Goal: Transaction & Acquisition: Obtain resource

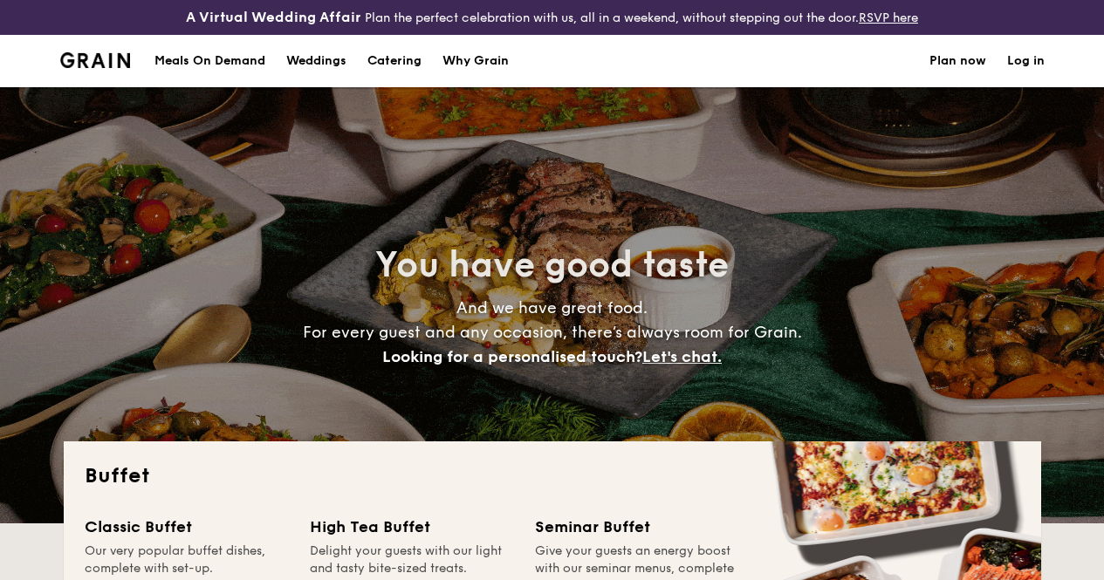
select select
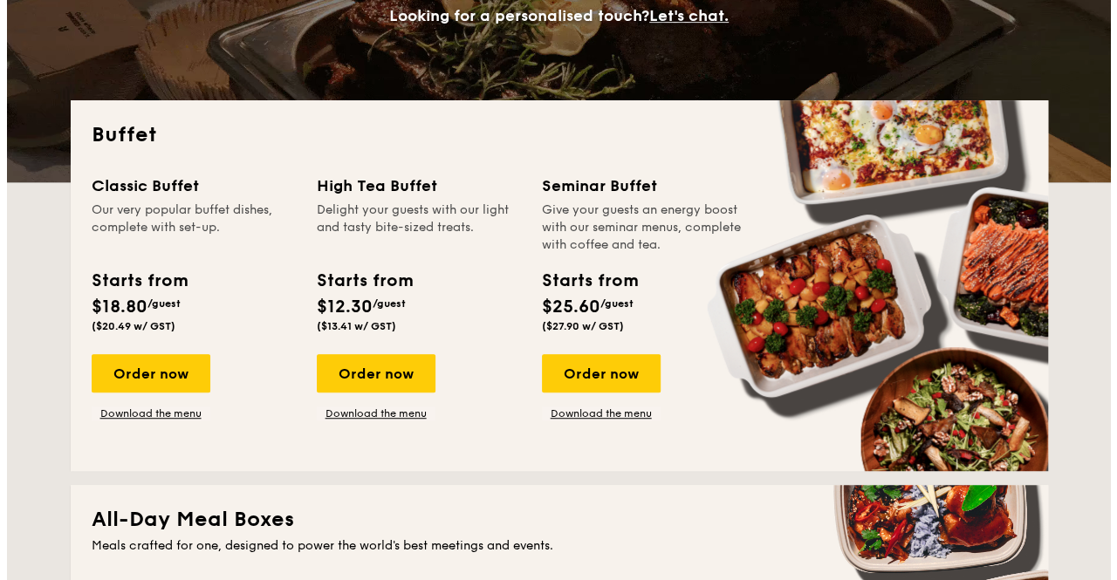
scroll to position [334, 0]
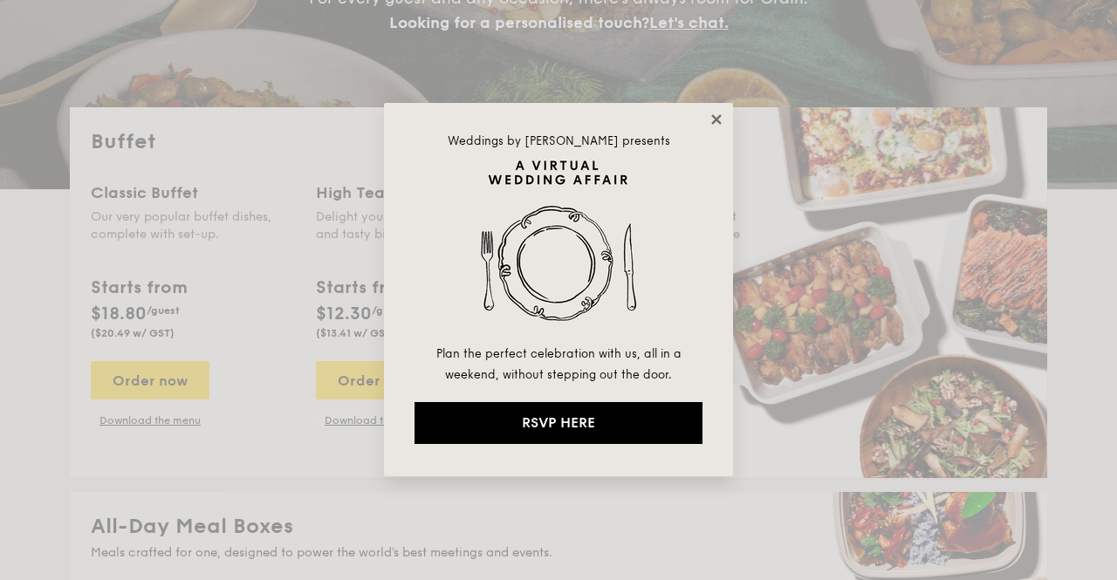
click at [710, 124] on icon at bounding box center [716, 120] width 16 height 16
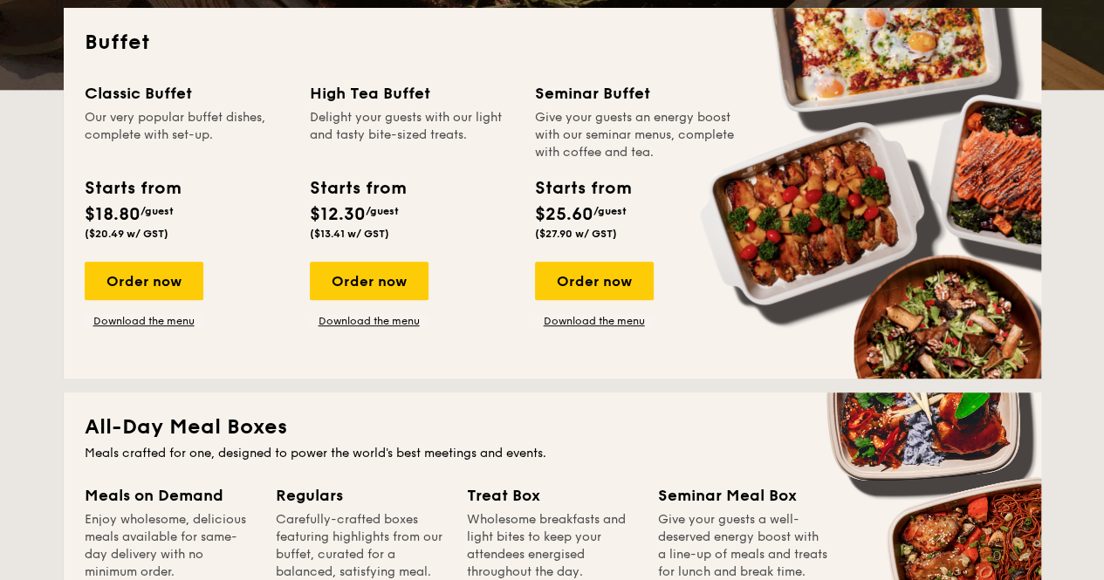
scroll to position [436, 0]
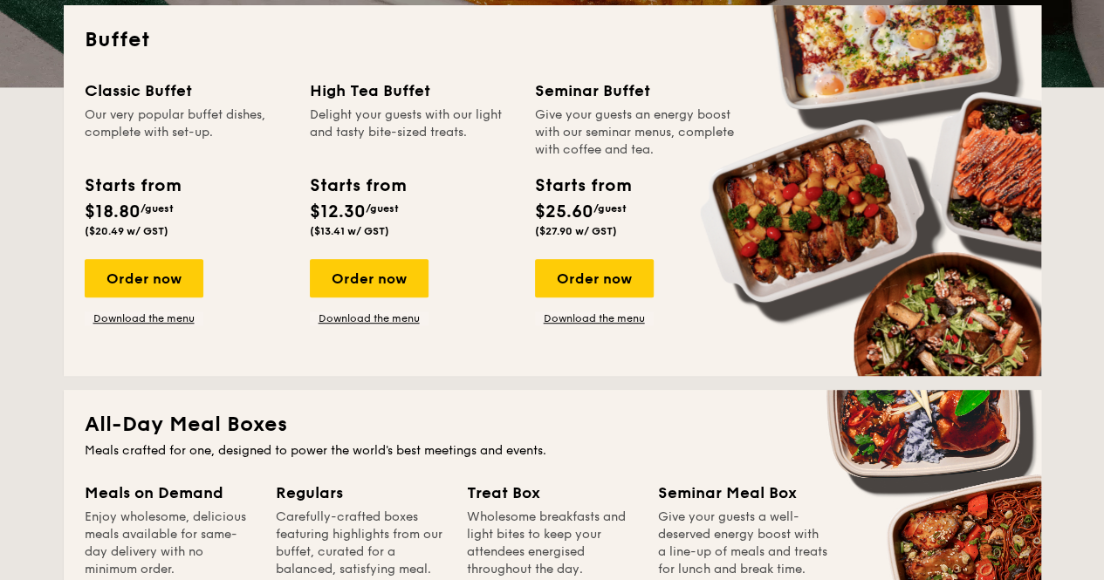
drag, startPoint x: 530, startPoint y: 125, endPoint x: 690, endPoint y: 174, distance: 167.8
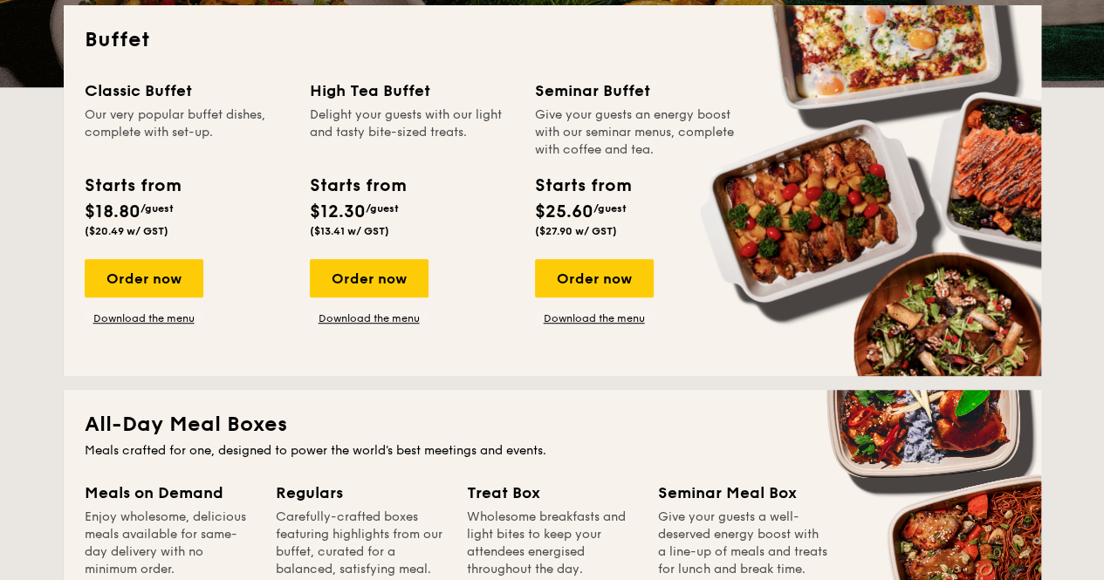
click at [690, 174] on div "Classic Buffet Our very popular buffet dishes, complete with set-up. Starts fro…" at bounding box center [552, 217] width 935 height 277
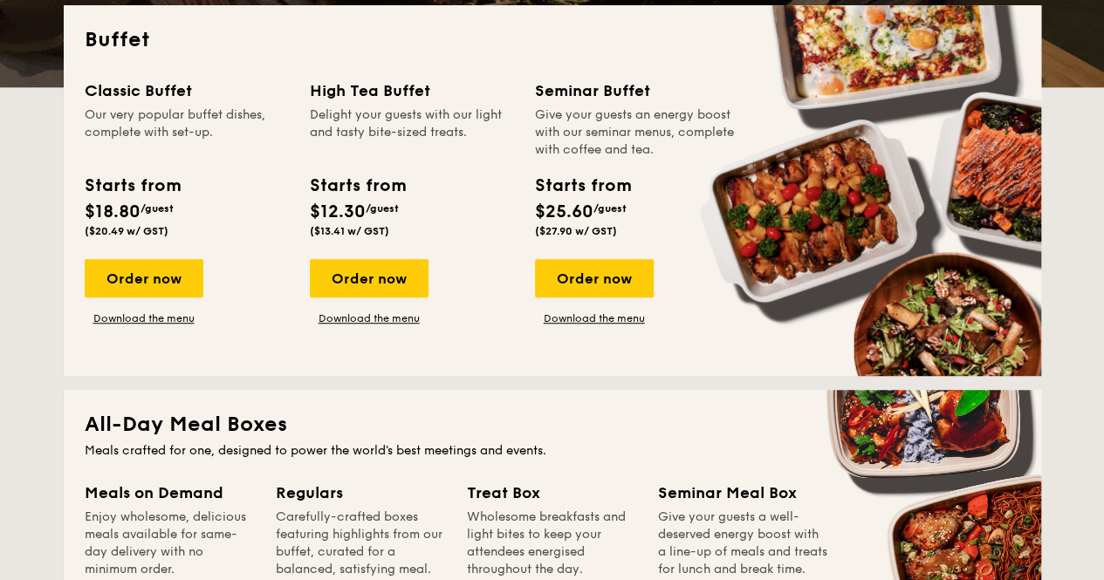
click at [693, 375] on div "Buffet Classic Buffet Our very popular buffet dishes, complete with set-up. Sta…" at bounding box center [552, 190] width 977 height 371
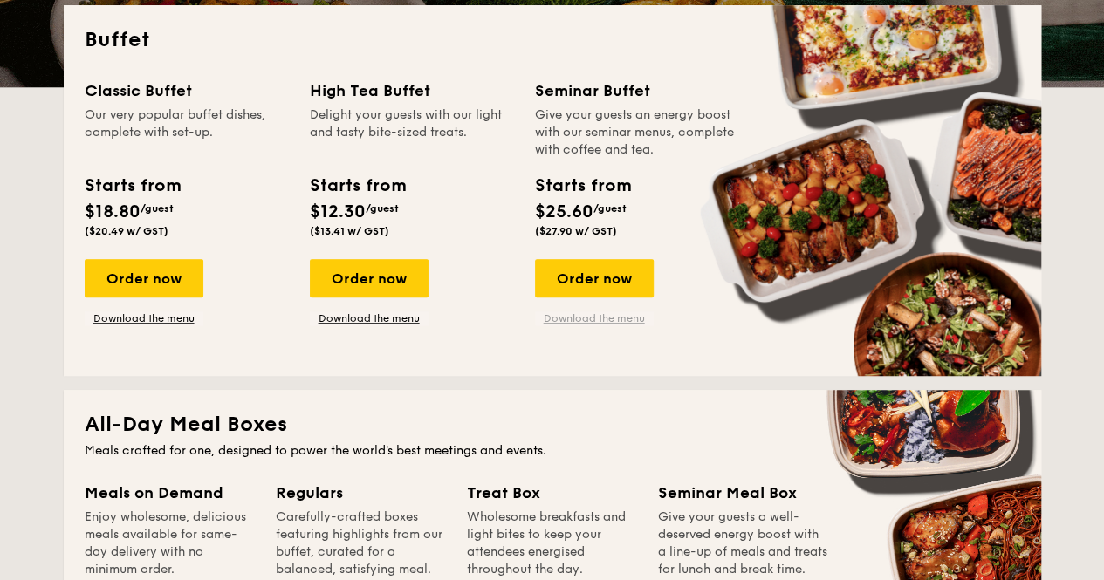
click at [581, 325] on link "Download the menu" at bounding box center [594, 318] width 119 height 14
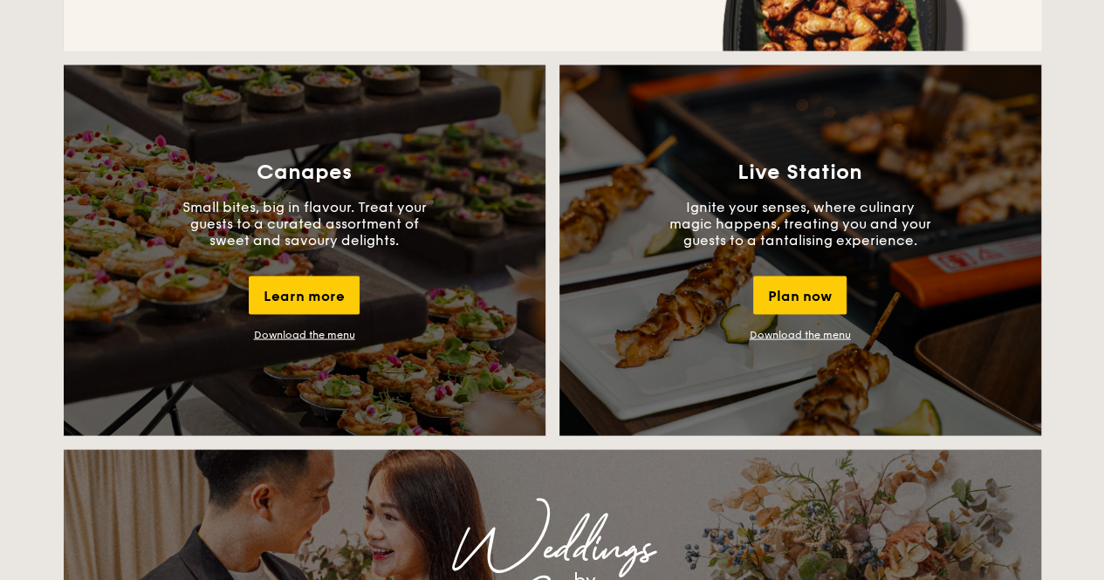
scroll to position [1570, 0]
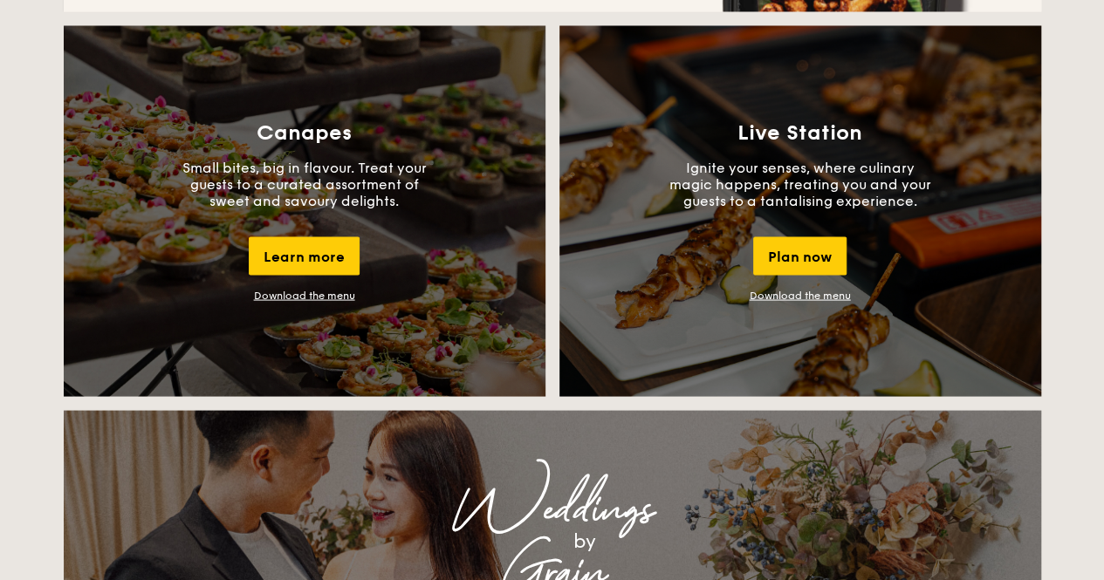
click at [796, 301] on link "Download the menu" at bounding box center [799, 295] width 101 height 12
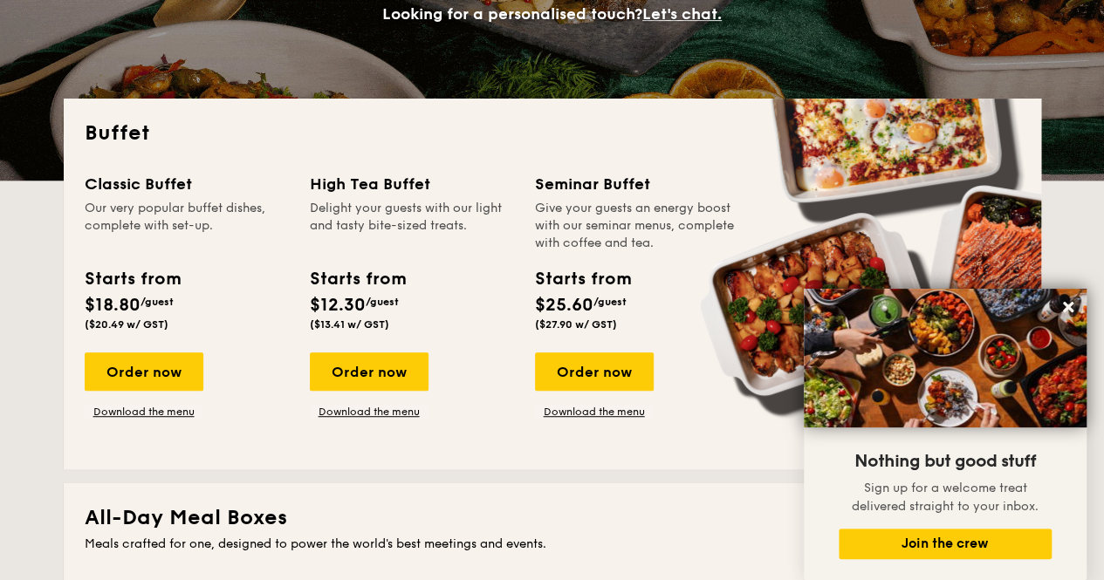
scroll to position [349, 0]
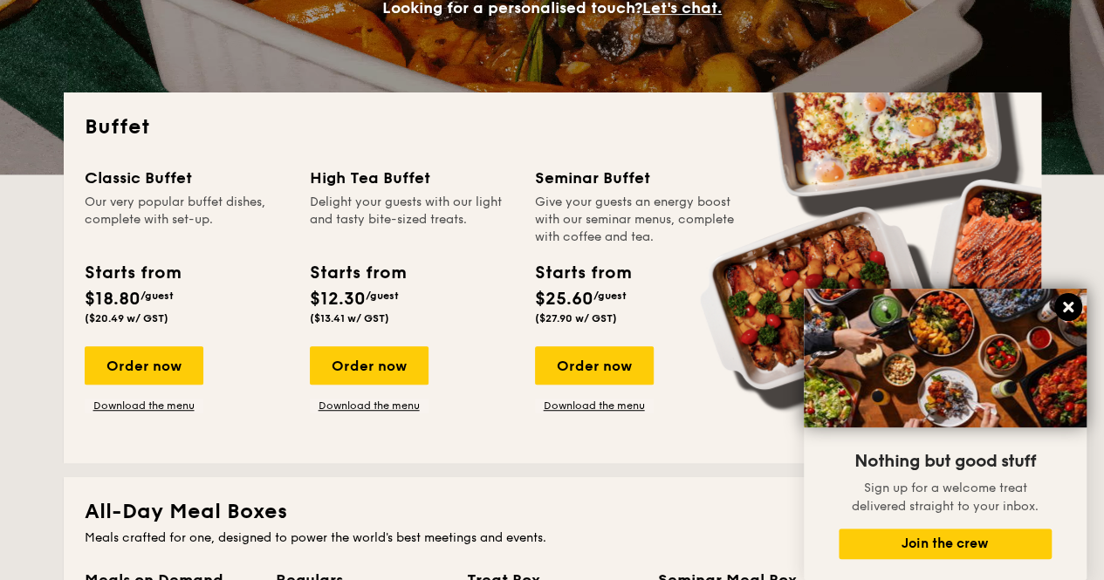
click at [1060, 307] on icon at bounding box center [1068, 307] width 16 height 16
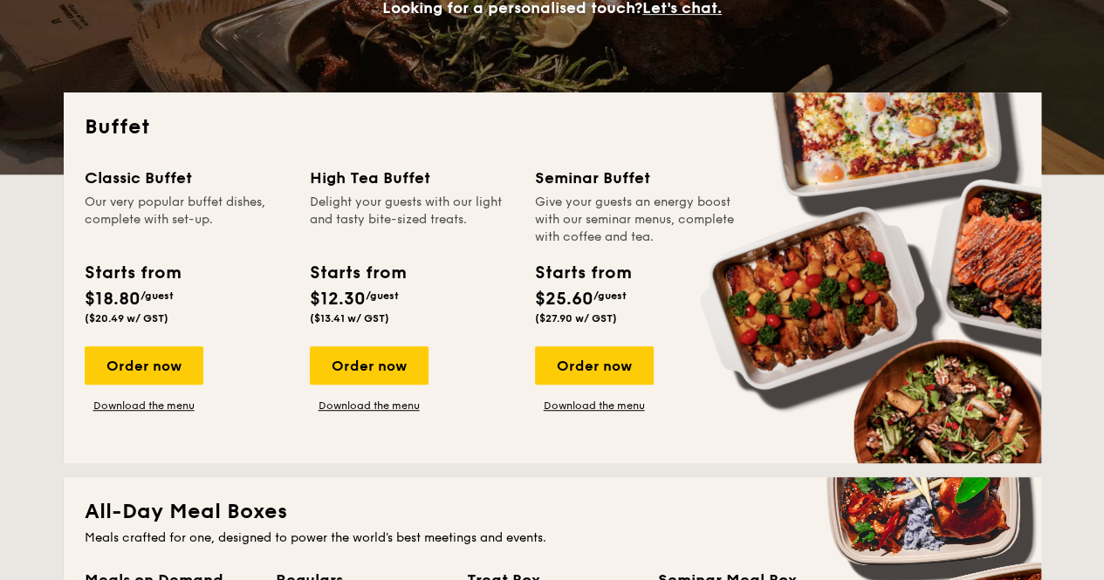
click at [129, 411] on div "Order now Download the menu" at bounding box center [144, 379] width 119 height 66
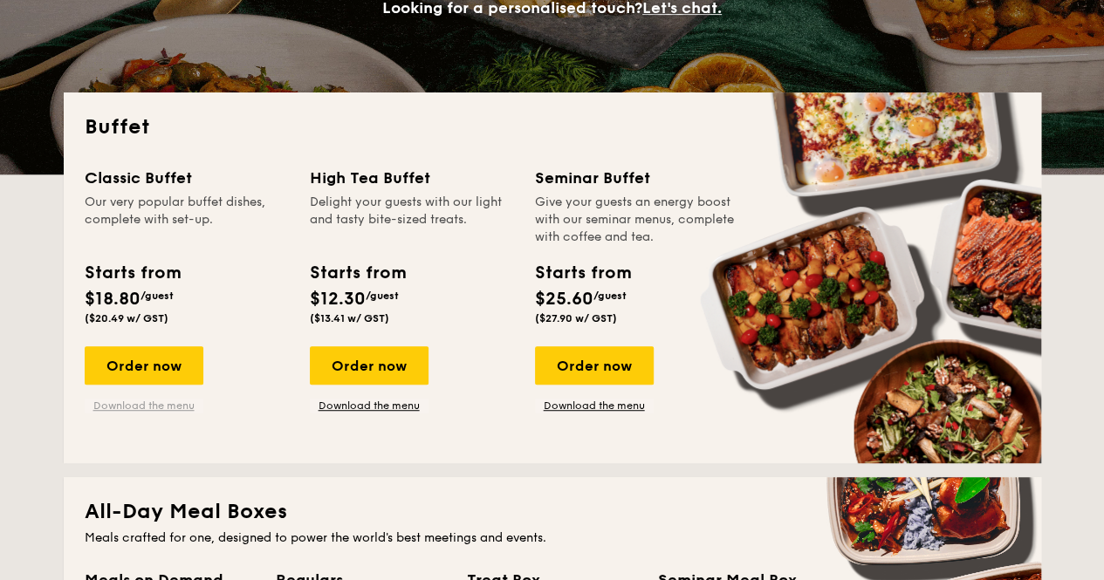
click at [135, 413] on link "Download the menu" at bounding box center [144, 406] width 119 height 14
